Goal: Complete application form

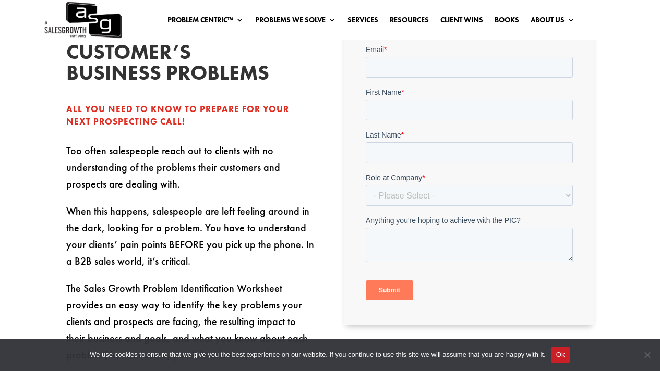
scroll to position [278, 0]
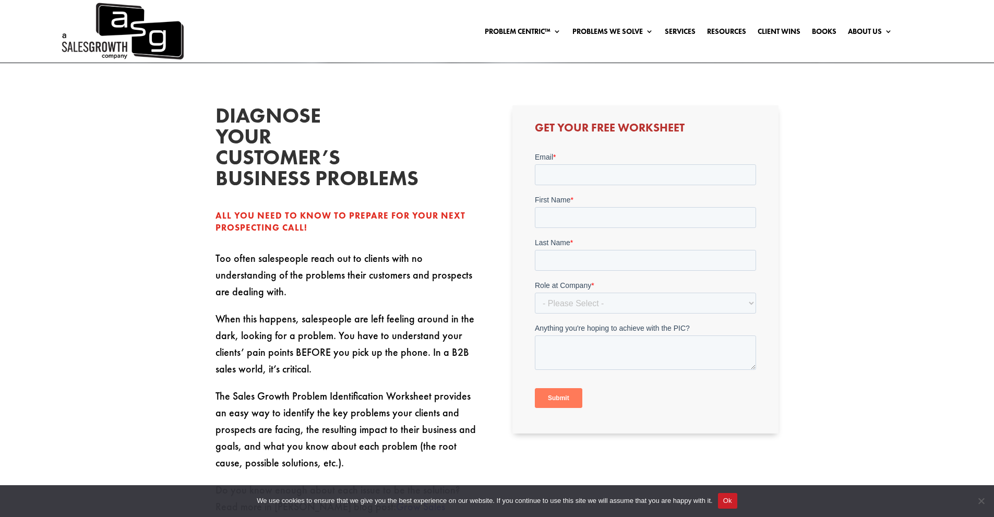
scroll to position [313, 0]
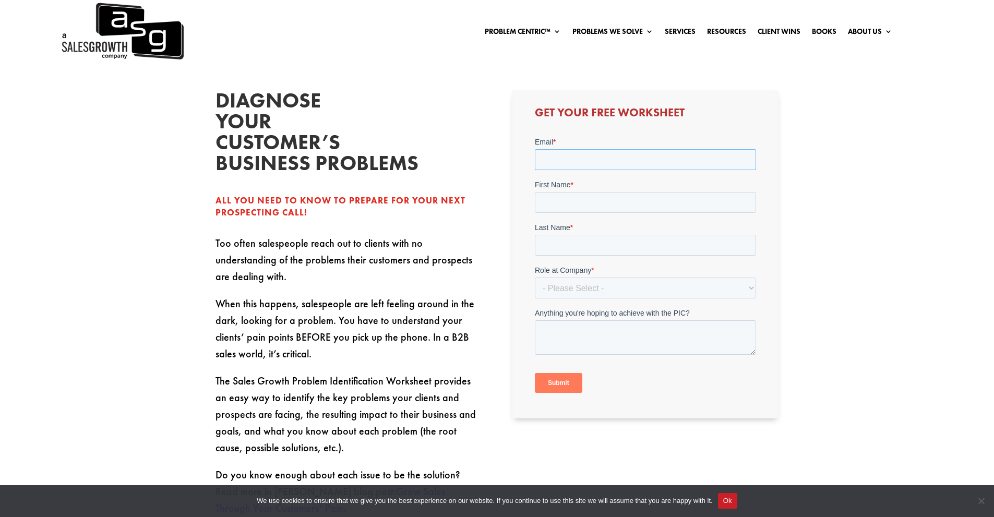
click at [555, 160] on input "Email *" at bounding box center [645, 159] width 221 height 21
type input "[EMAIL_ADDRESS][DOMAIN_NAME]"
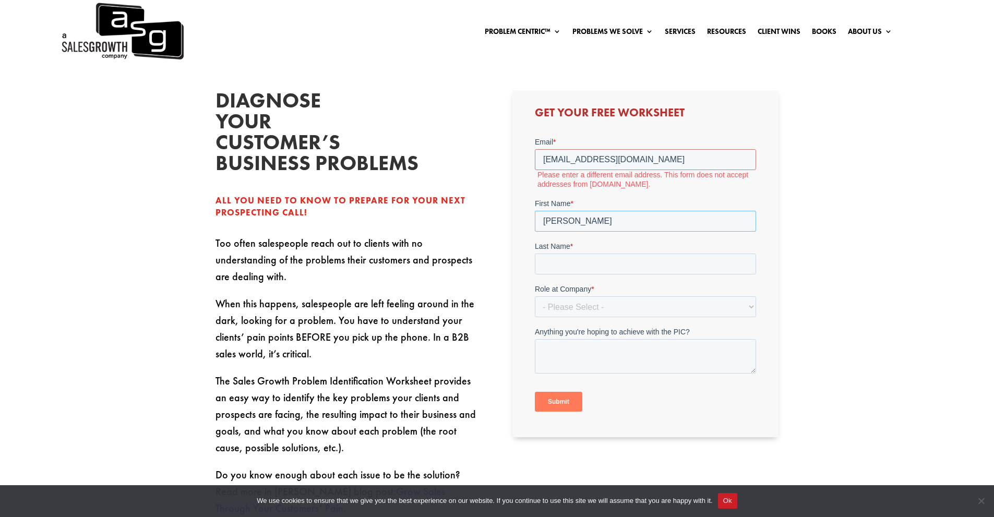
type input "[PERSON_NAME]"
type input "Lo"
click at [611, 302] on select "- Please Select - C-Level (CRO, CSO, etc) Senior Leadership (VP of Sales, VP of…" at bounding box center [645, 306] width 221 height 21
select select "Individual Contributor (AE, SDR, CSM, etc)"
click at [535, 296] on select "- Please Select - C-Level (CRO, CSO, etc) Senior Leadership (VP of Sales, VP of…" at bounding box center [645, 306] width 221 height 21
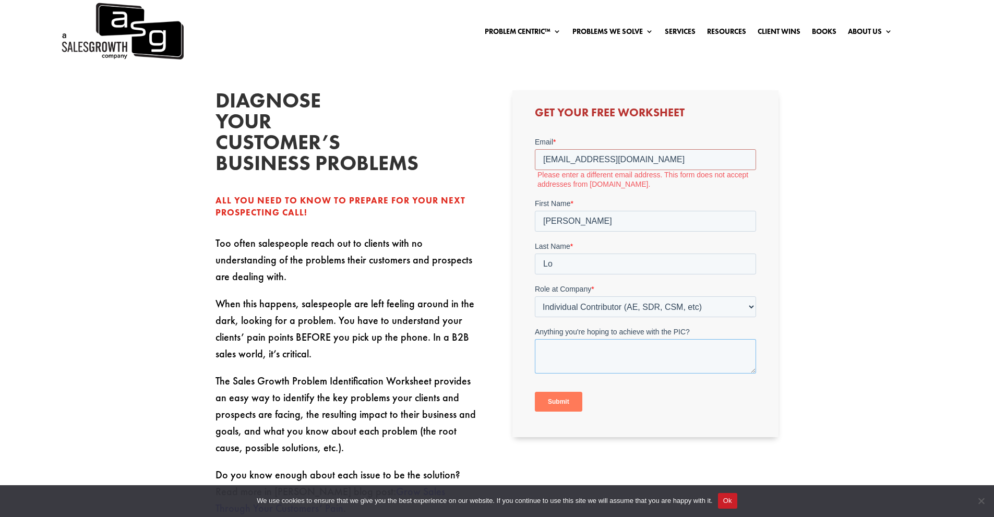
click at [605, 367] on textarea "Anything you're hoping to achieve with the PIC?" at bounding box center [645, 356] width 221 height 34
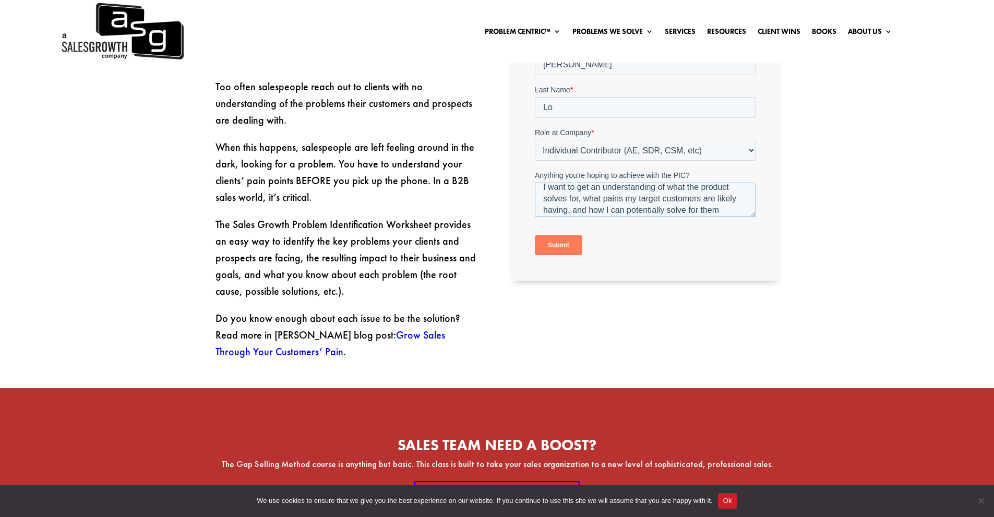
scroll to position [11, 0]
type textarea "I want to get an understanding of what the product solves for, what pains my ta…"
click at [548, 245] on input "Submit" at bounding box center [558, 246] width 47 height 20
click at [563, 248] on input "Submit" at bounding box center [558, 246] width 47 height 20
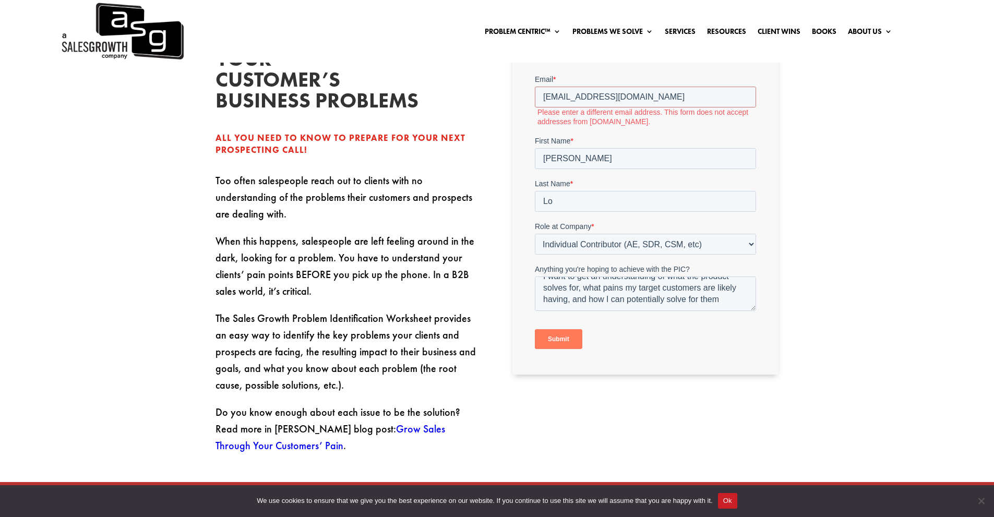
scroll to position [209, 0]
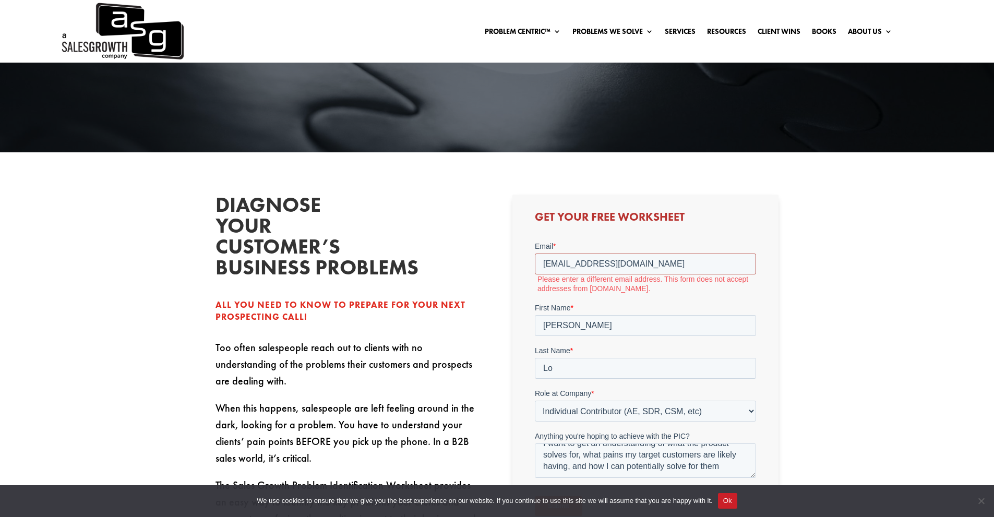
click at [580, 264] on input "[EMAIL_ADDRESS][DOMAIN_NAME]" at bounding box center [645, 264] width 221 height 21
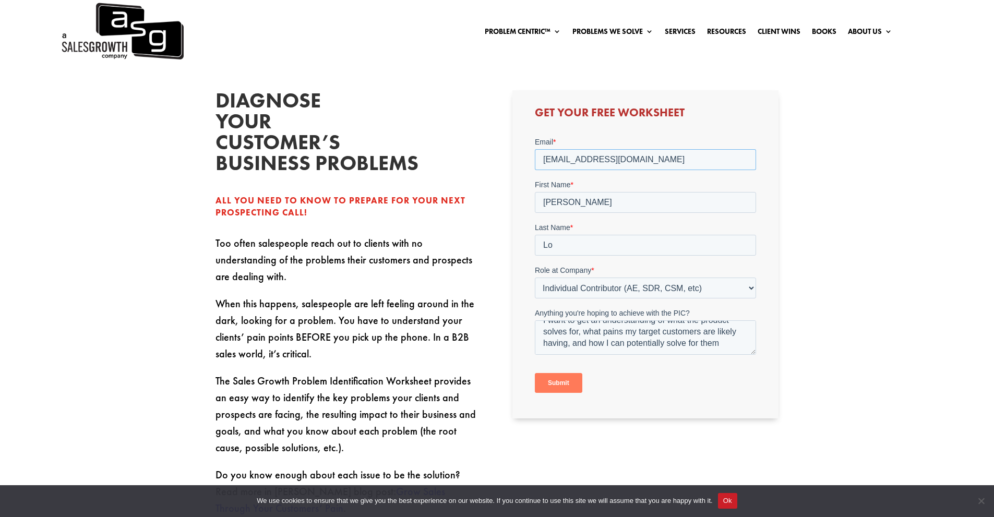
scroll to position [365, 0]
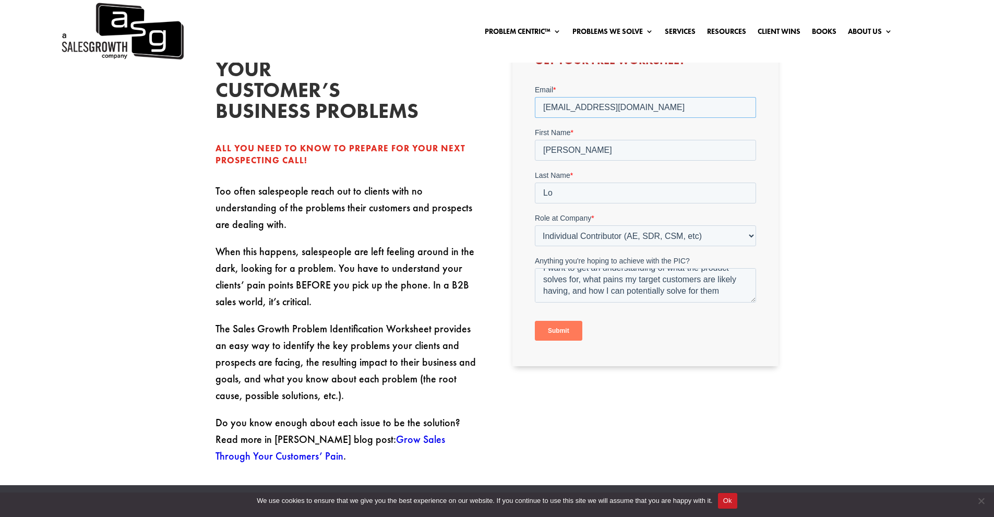
type input "[EMAIL_ADDRESS][DOMAIN_NAME]"
click at [551, 328] on input "Submit" at bounding box center [558, 331] width 47 height 20
